Goal: Information Seeking & Learning: Find specific fact

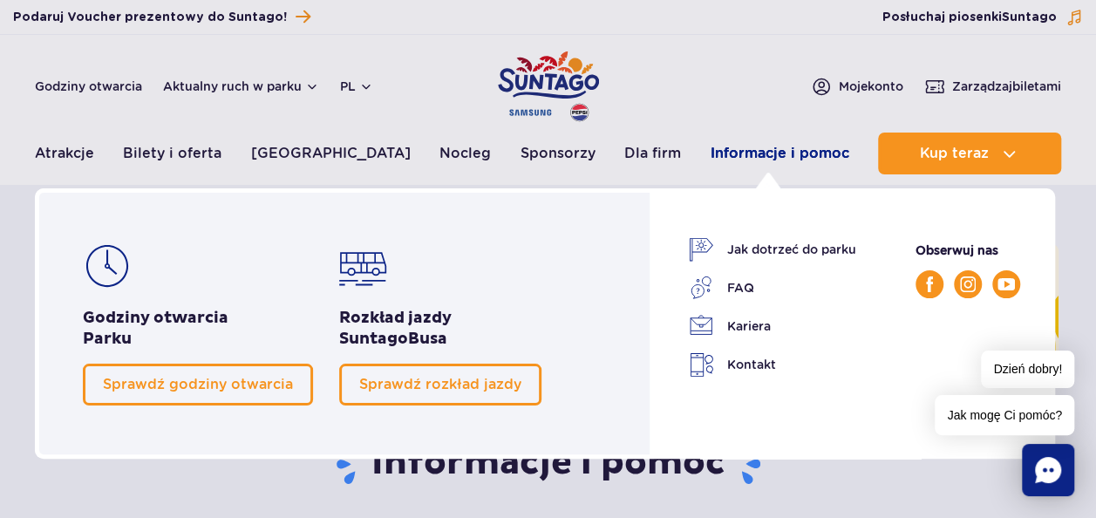
click at [742, 159] on link "Informacje i pomoc" at bounding box center [779, 153] width 139 height 42
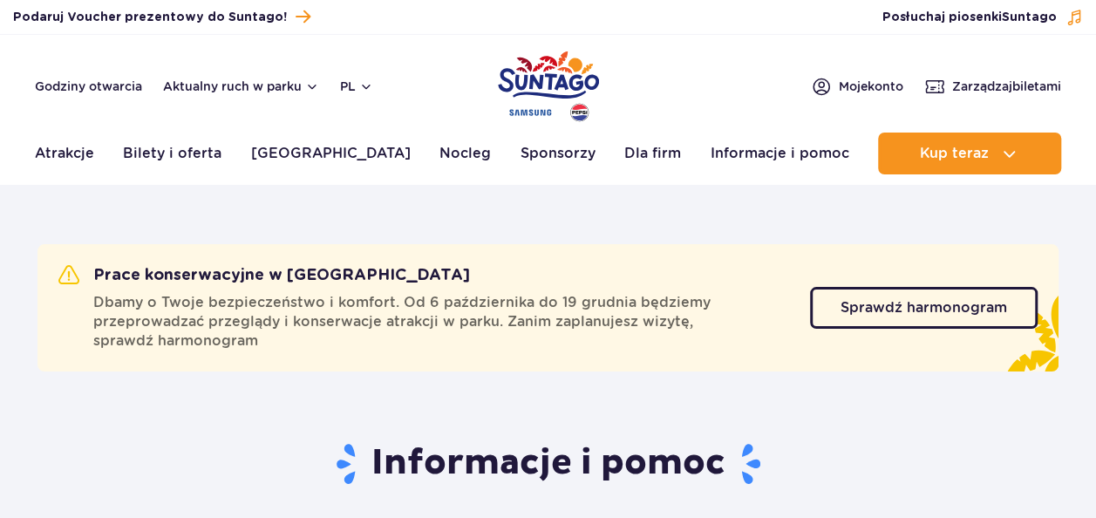
click at [741, 151] on link "Informacje i pomoc" at bounding box center [779, 153] width 139 height 42
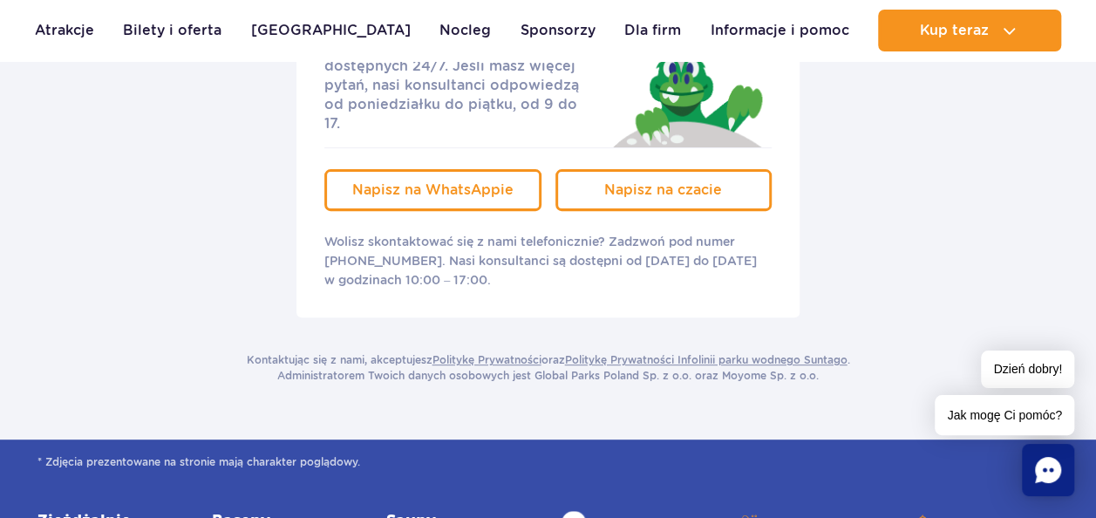
scroll to position [3486, 0]
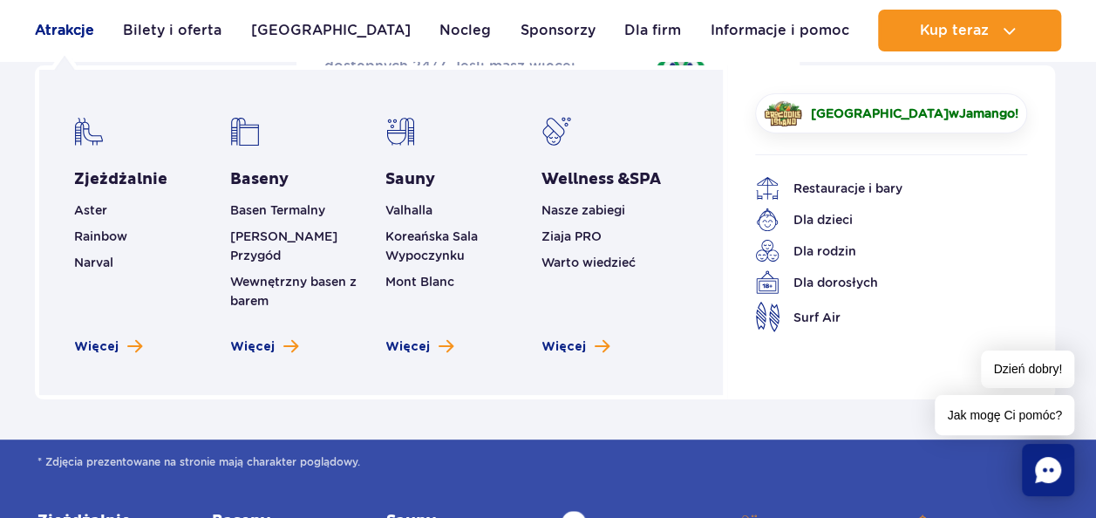
click at [71, 38] on link "Atrakcje" at bounding box center [64, 31] width 59 height 42
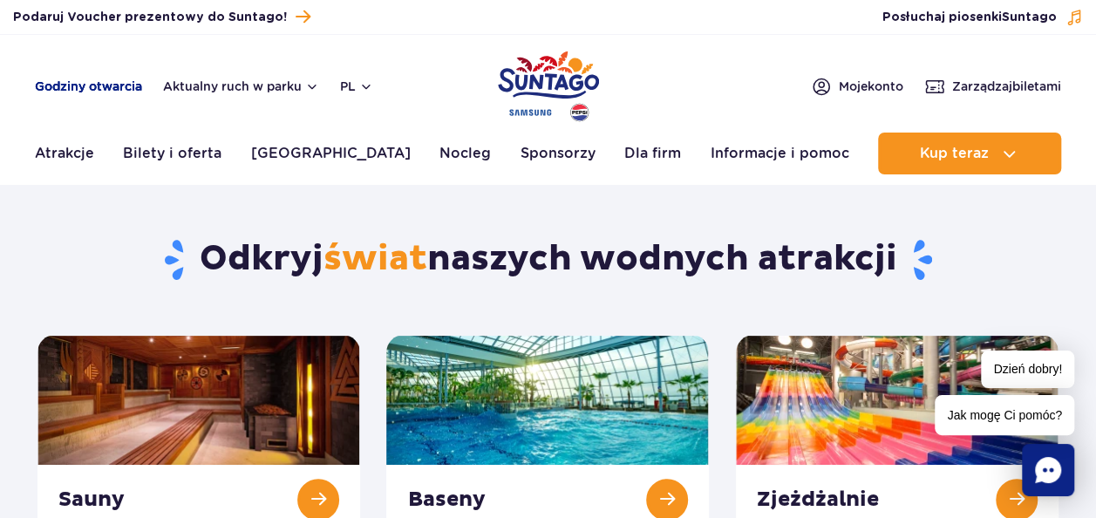
click at [90, 88] on link "Godziny otwarcia" at bounding box center [88, 86] width 107 height 17
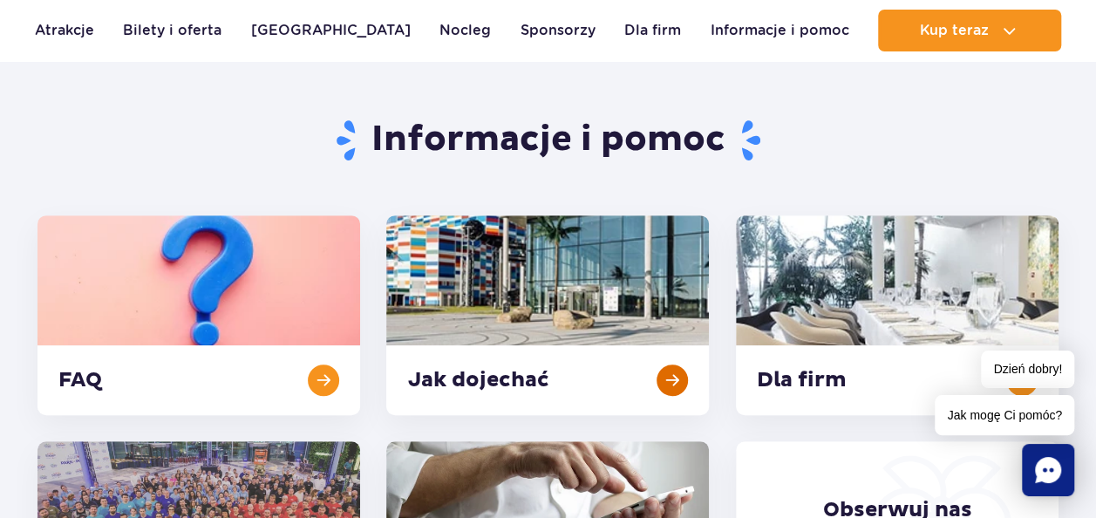
scroll to position [112, 0]
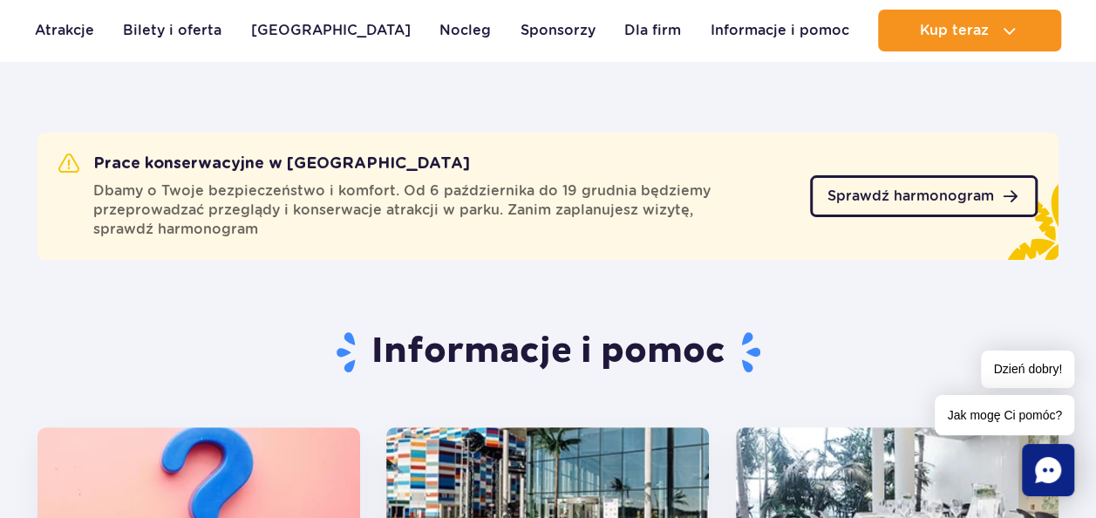
click at [931, 189] on span "Sprawdź harmonogram" at bounding box center [910, 196] width 166 height 14
